Goal: Find specific page/section: Find specific page/section

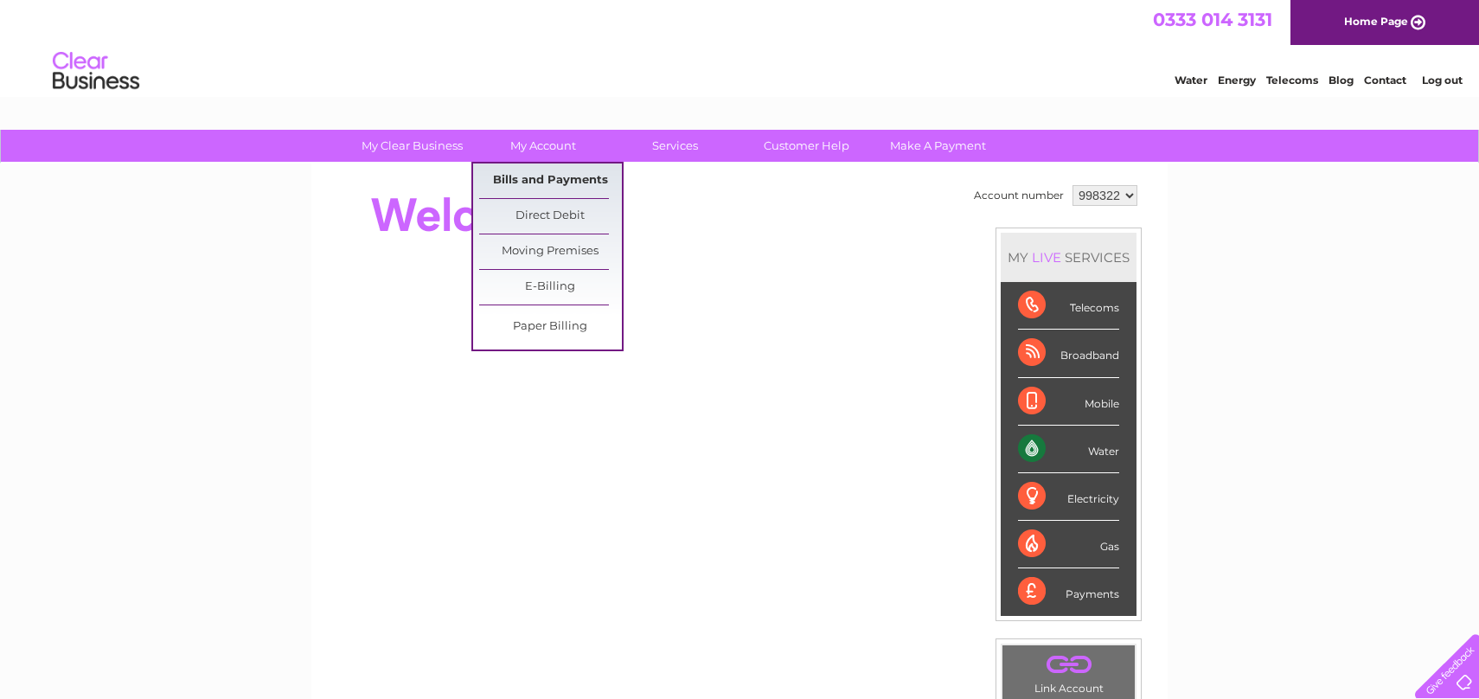
click at [550, 176] on link "Bills and Payments" at bounding box center [550, 180] width 143 height 35
click at [554, 182] on link "Bills and Payments" at bounding box center [550, 180] width 143 height 35
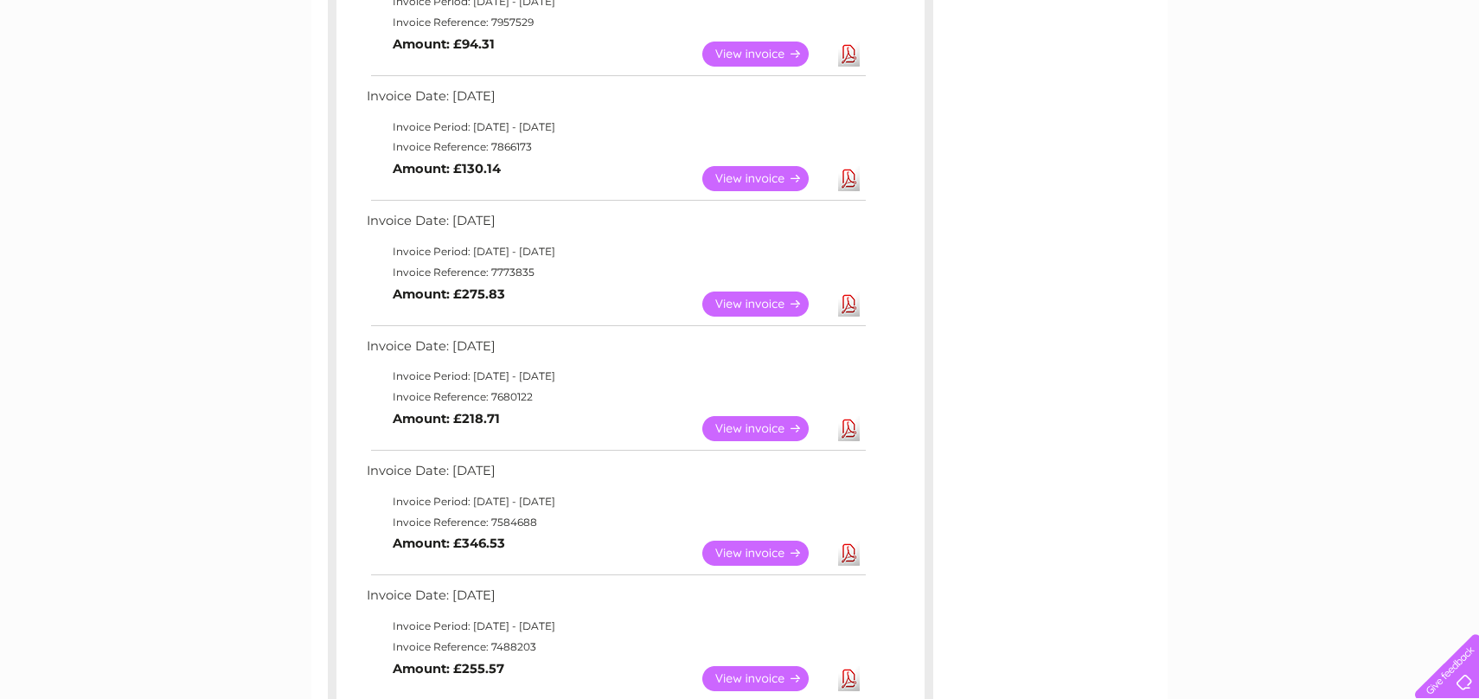
scroll to position [357, 0]
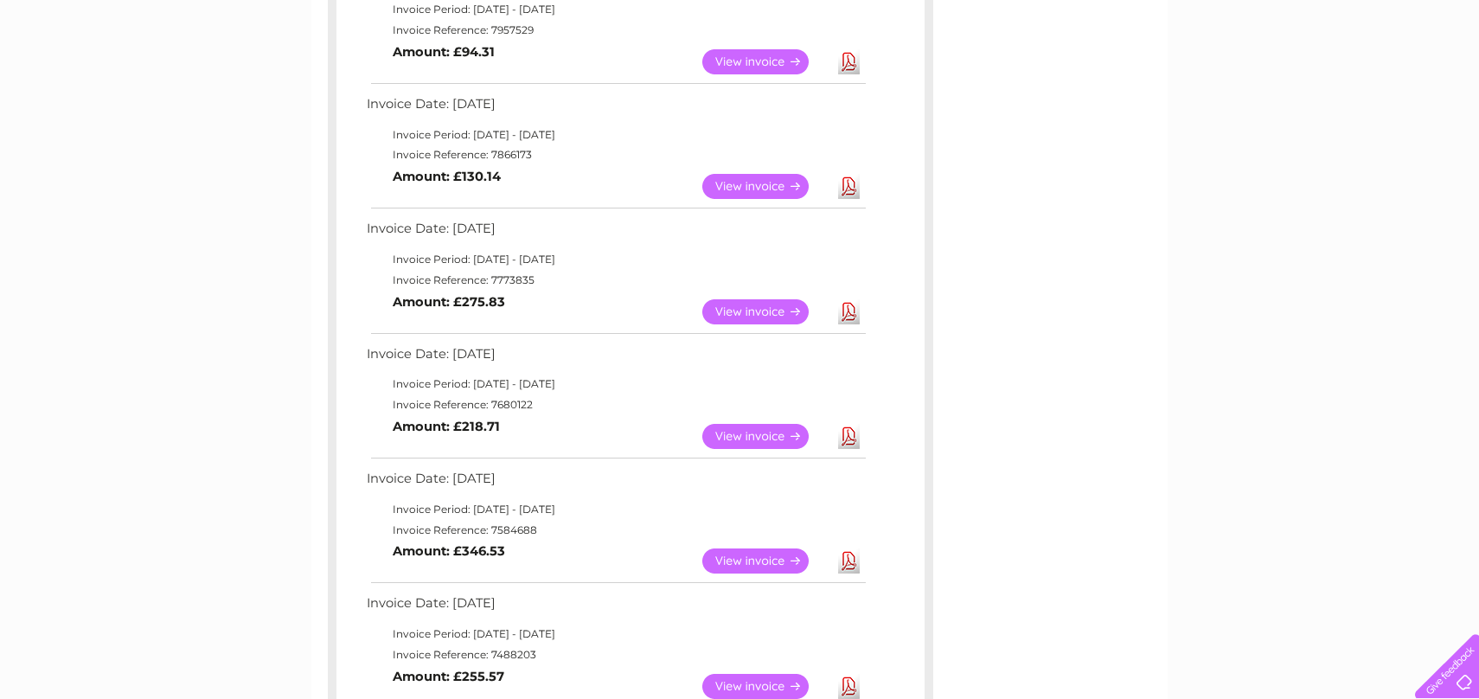
click at [755, 315] on link "View" at bounding box center [765, 311] width 127 height 25
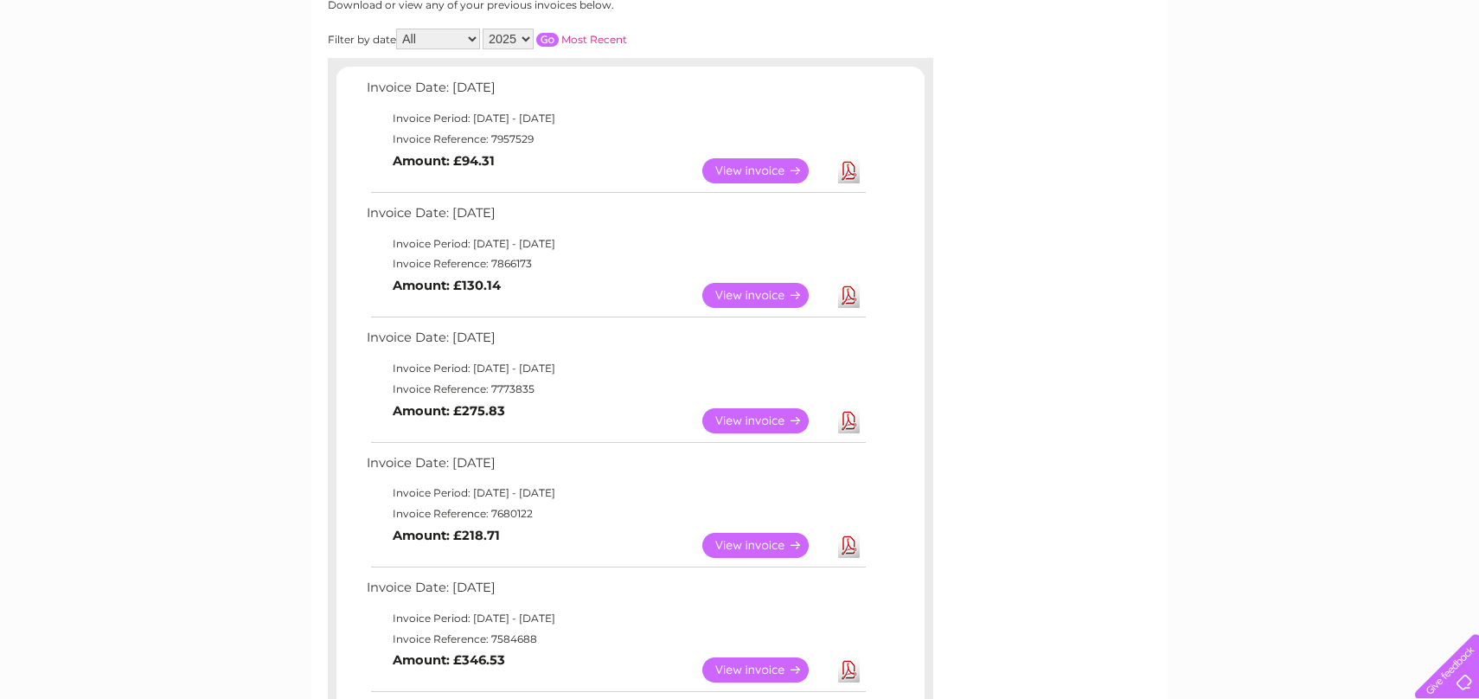
scroll to position [240, 0]
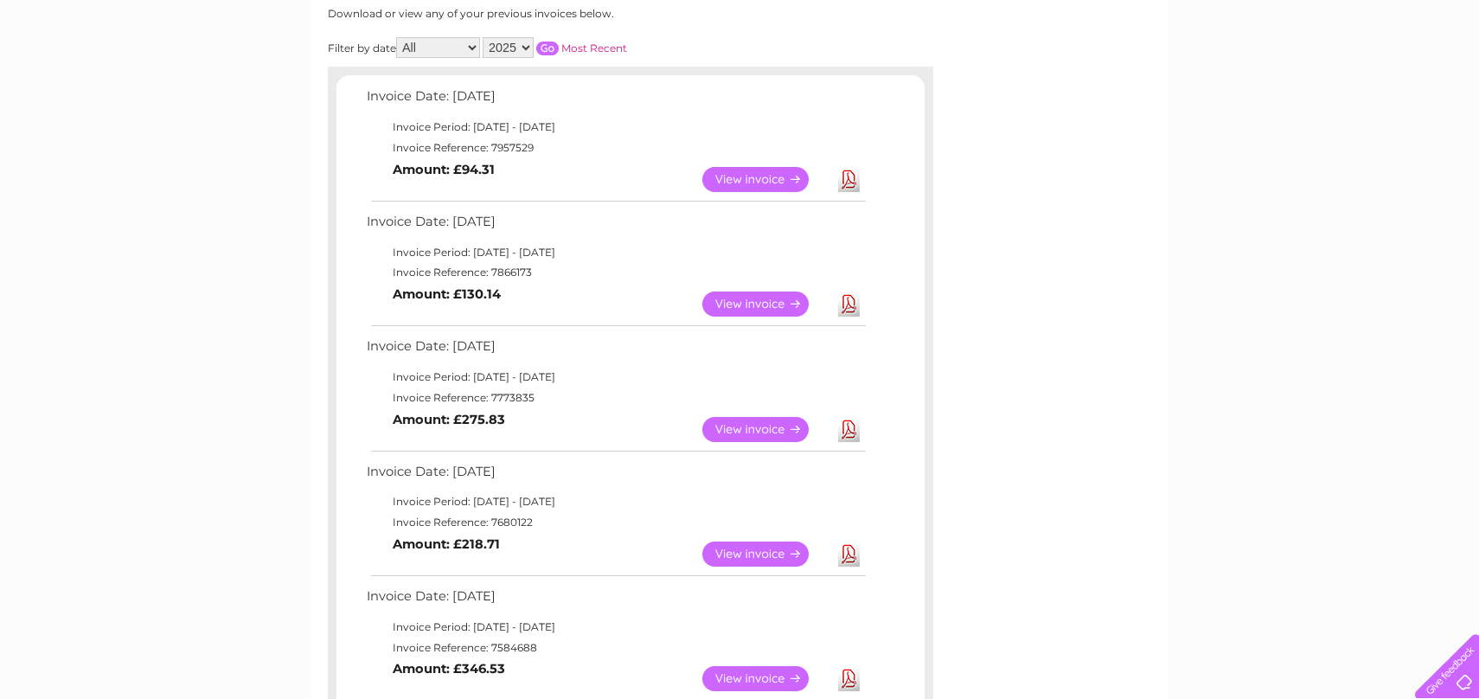
click at [728, 307] on link "View" at bounding box center [765, 303] width 127 height 25
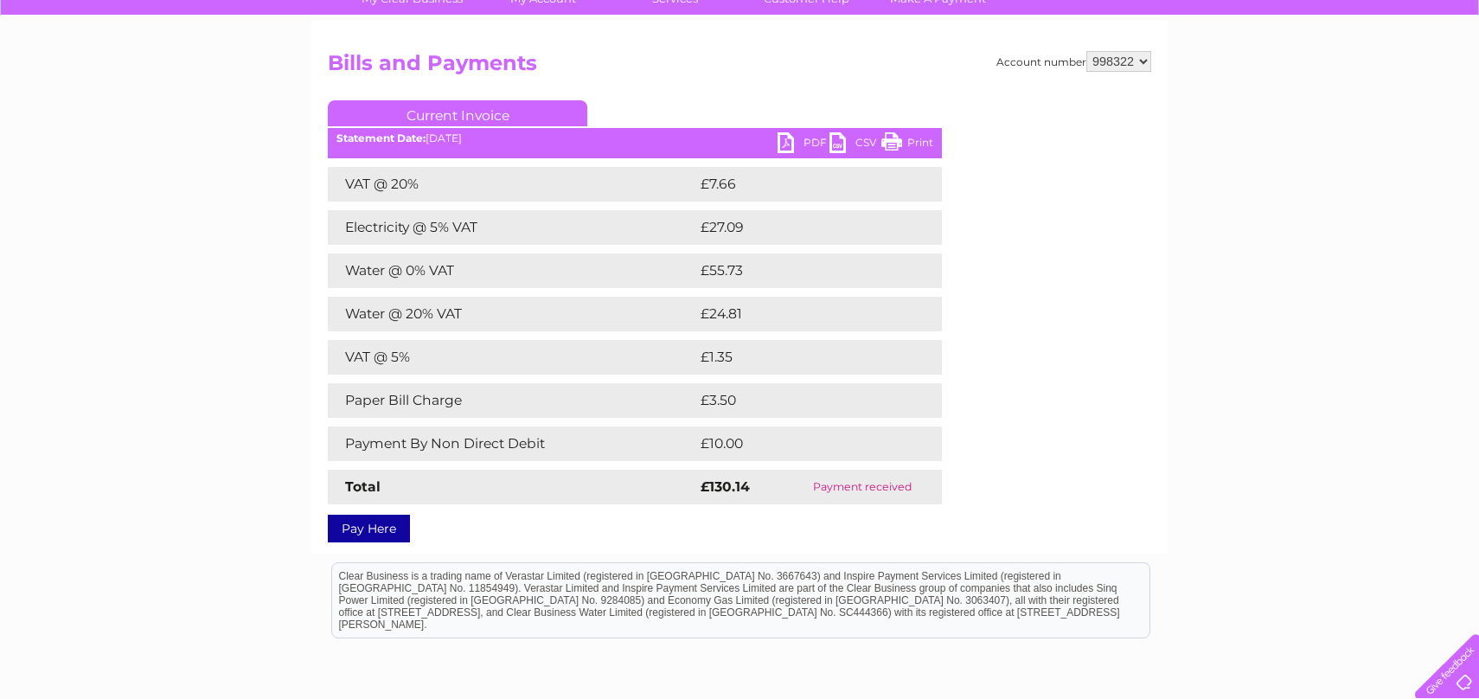
scroll to position [111, 0]
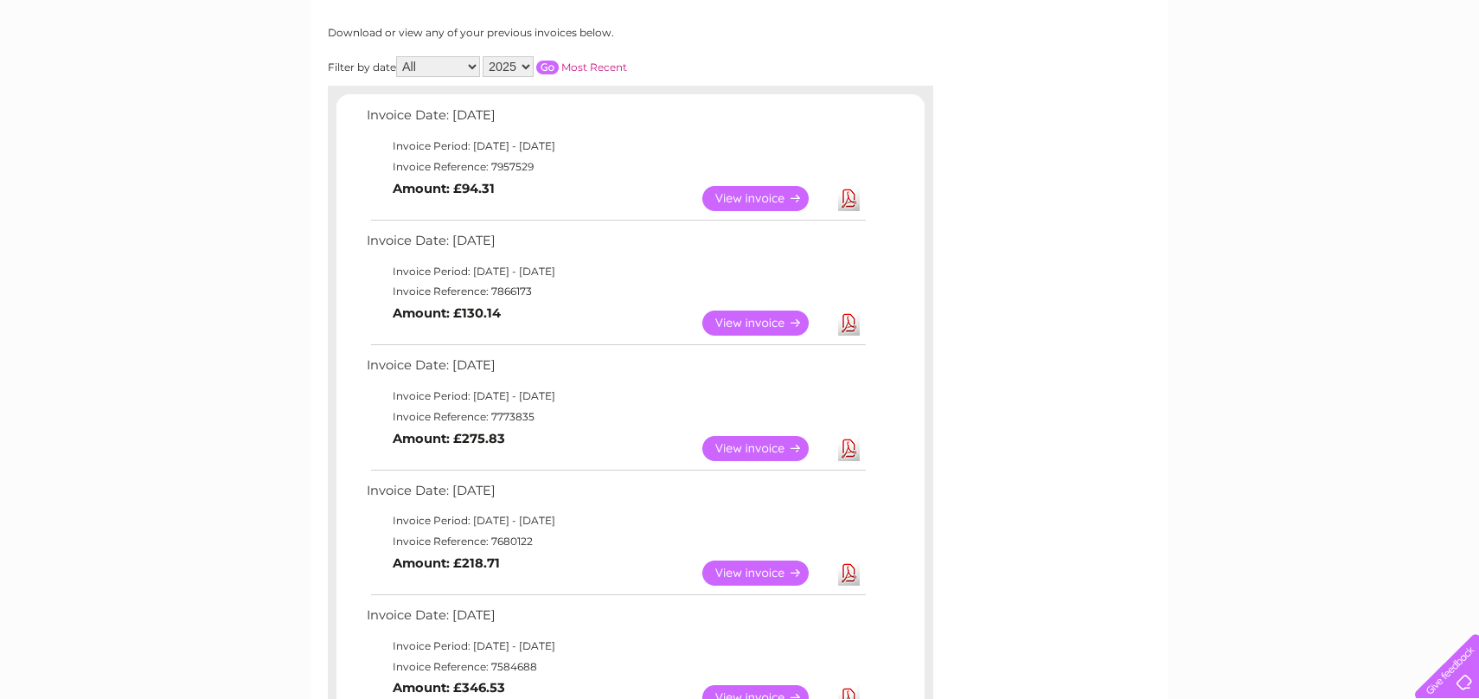
scroll to position [174, 0]
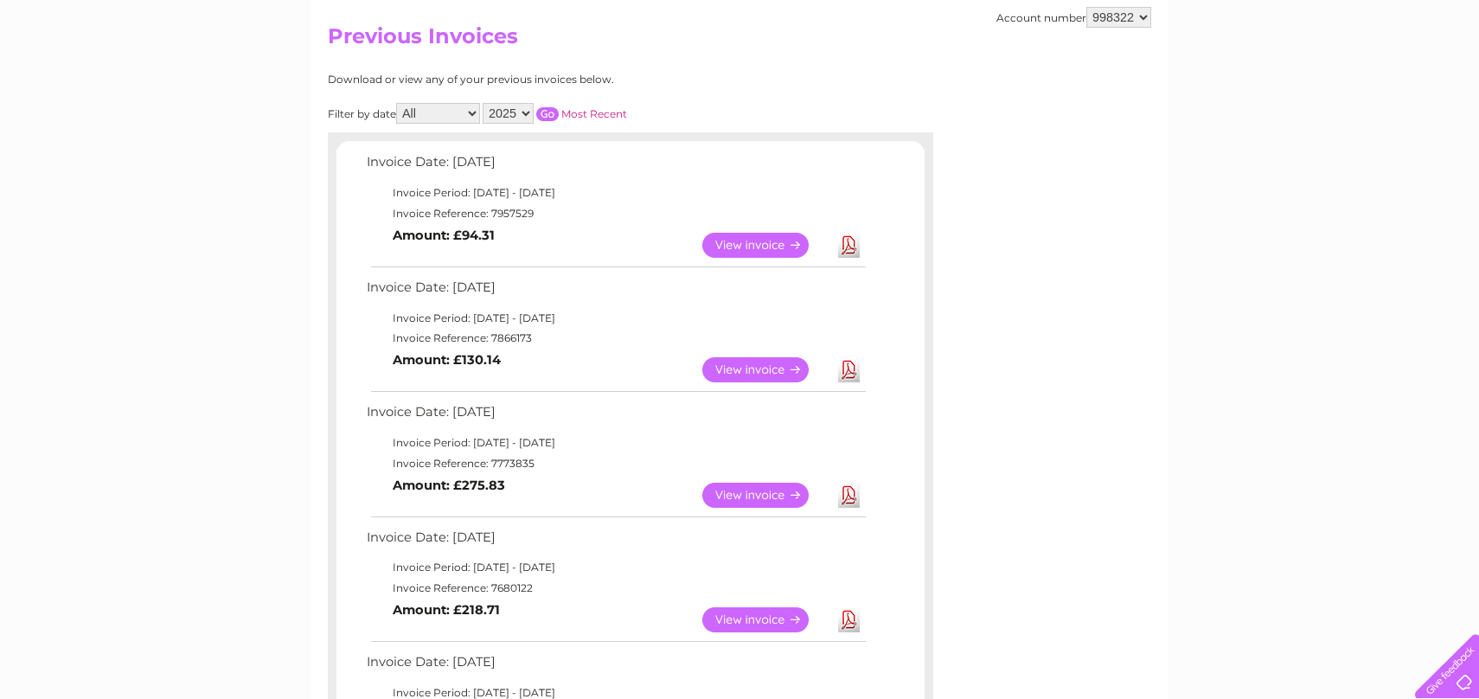
click at [757, 372] on link "View" at bounding box center [765, 369] width 127 height 25
click at [772, 370] on link "View" at bounding box center [765, 369] width 127 height 25
